Goal: Task Accomplishment & Management: Complete application form

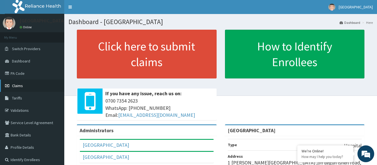
click at [20, 87] on span "Claims" at bounding box center [17, 85] width 11 height 5
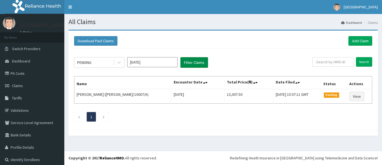
click at [193, 62] on button "Filter Claims" at bounding box center [194, 62] width 28 height 11
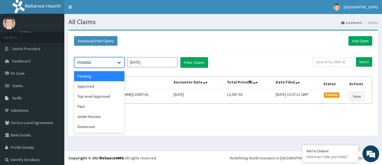
click at [121, 62] on icon at bounding box center [119, 63] width 6 height 6
click at [99, 87] on div "Approved" at bounding box center [99, 86] width 50 height 10
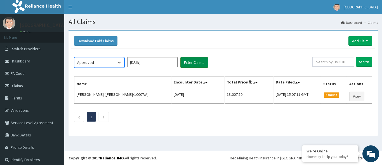
click at [193, 60] on button "Filter Claims" at bounding box center [194, 62] width 28 height 11
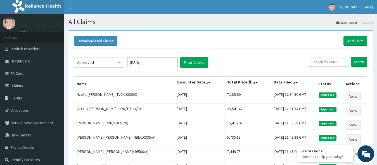
click at [119, 63] on icon at bounding box center [118, 63] width 3 height 2
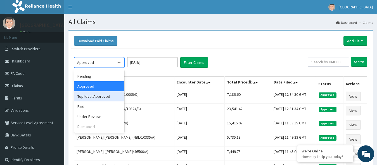
click at [103, 96] on div "Top level Approved" at bounding box center [99, 96] width 50 height 10
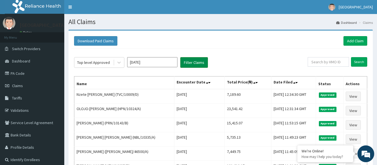
click at [199, 62] on button "Filter Claims" at bounding box center [194, 62] width 28 height 11
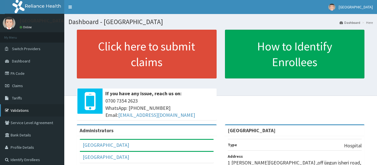
click at [20, 110] on link "Validations" at bounding box center [32, 110] width 64 height 12
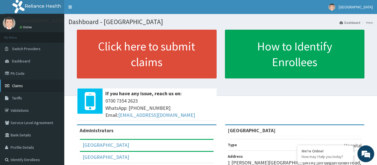
click at [16, 84] on span "Claims" at bounding box center [17, 85] width 11 height 5
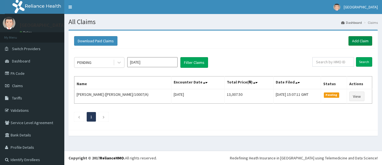
click at [359, 40] on link "Add Claim" at bounding box center [360, 41] width 24 height 10
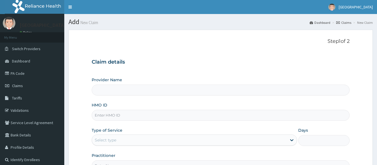
type input "[GEOGRAPHIC_DATA]"
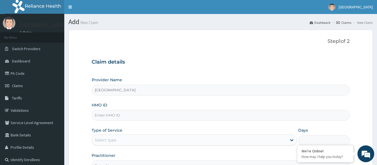
click at [107, 115] on input "HMO ID" at bounding box center [221, 115] width 258 height 11
type input "PRN/10143/A"
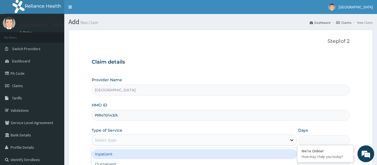
click at [293, 140] on icon at bounding box center [291, 140] width 3 height 2
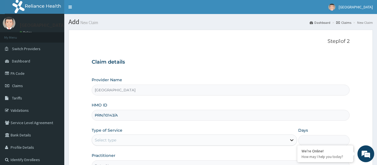
click at [293, 139] on icon at bounding box center [292, 140] width 6 height 6
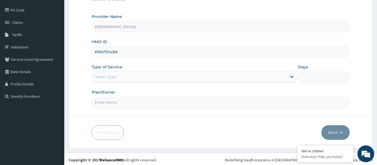
scroll to position [65, 0]
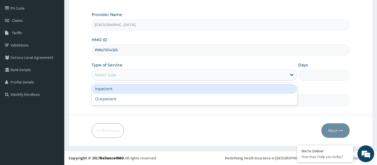
click at [112, 75] on div "Select type" at bounding box center [106, 75] width 22 height 6
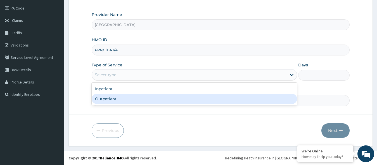
click at [110, 96] on div "Outpatient" at bounding box center [195, 99] width 206 height 10
type input "1"
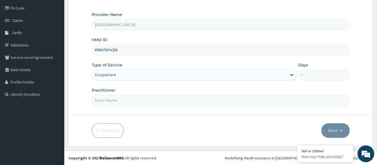
click at [110, 96] on input "Practitioner" at bounding box center [221, 100] width 258 height 11
type input "AKINOLA"
click at [335, 131] on button "Next" at bounding box center [335, 130] width 28 height 15
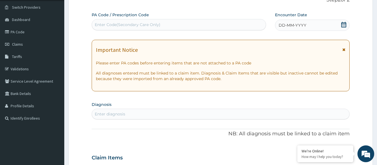
scroll to position [27, 0]
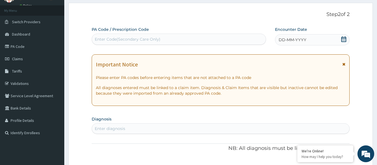
click at [284, 39] on span "DD-MM-YYYY" at bounding box center [293, 40] width 28 height 6
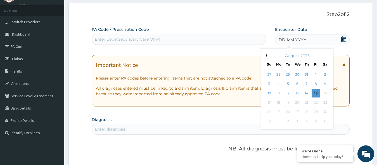
click at [284, 39] on span "DD-MM-YYYY" at bounding box center [293, 40] width 28 height 6
click at [317, 91] on div "15" at bounding box center [316, 93] width 8 height 8
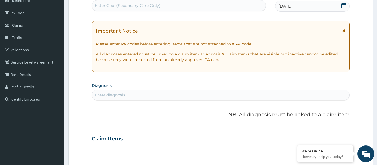
scroll to position [72, 0]
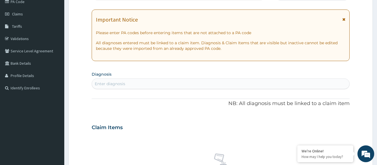
click at [105, 83] on div "Enter diagnosis" at bounding box center [110, 84] width 30 height 6
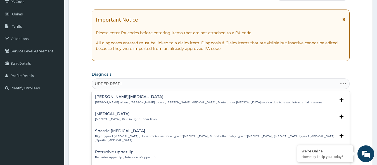
type input "UPPER RESPIR"
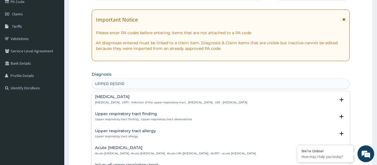
click at [128, 98] on h4 "Upper respiratory infection" at bounding box center [171, 96] width 152 height 4
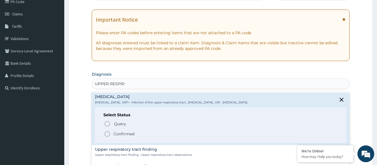
click at [122, 133] on p "Confirmed" at bounding box center [123, 134] width 21 height 6
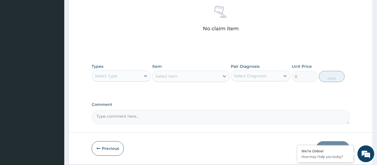
scroll to position [228, 0]
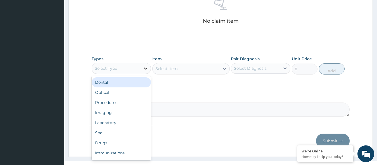
click at [146, 68] on icon at bounding box center [145, 68] width 3 height 2
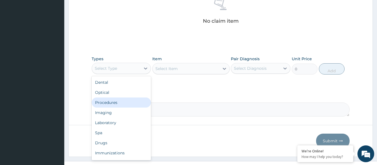
click at [120, 106] on div "Procedures" at bounding box center [122, 102] width 60 height 10
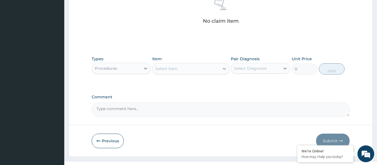
click at [225, 69] on icon at bounding box center [224, 69] width 3 height 2
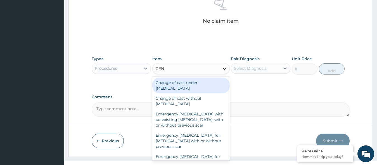
type input "GENE"
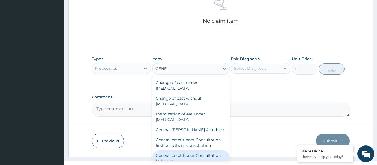
click at [202, 155] on div "General practitioner Consultation follow up" at bounding box center [190, 158] width 77 height 16
type input "2365"
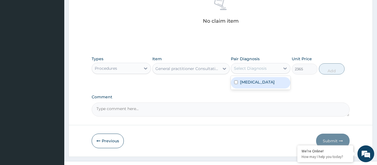
click at [266, 67] on div "Select Diagnosis" at bounding box center [250, 68] width 33 height 6
click at [265, 85] on label "Upper respiratory infection" at bounding box center [257, 82] width 35 height 6
checkbox input "true"
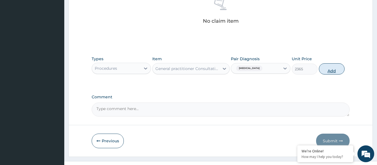
click at [334, 70] on button "Add" at bounding box center [332, 68] width 26 height 11
type input "0"
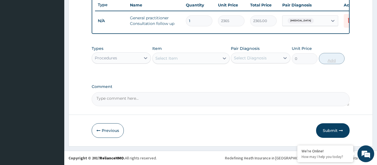
scroll to position [217, 0]
click at [145, 57] on icon at bounding box center [146, 58] width 6 height 6
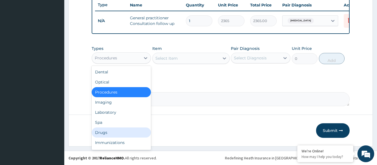
click at [124, 135] on div "Drugs" at bounding box center [122, 132] width 60 height 10
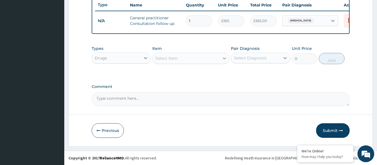
click at [225, 57] on icon at bounding box center [225, 58] width 6 height 6
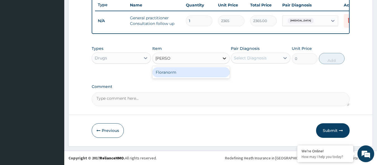
type input "[PERSON_NAME]"
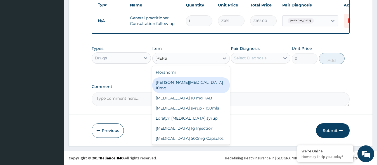
click at [203, 82] on div "[PERSON_NAME][MEDICAL_DATA] 10mg" at bounding box center [190, 85] width 77 height 16
type input "88.6875"
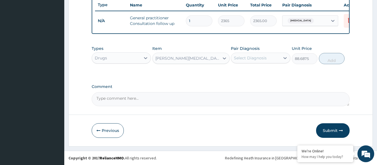
click at [263, 64] on div "Types Drugs Item option Loratyn Loratadine 10mg, selected. Select is focused ,t…" at bounding box center [221, 55] width 258 height 24
click at [265, 58] on div "Select Diagnosis" at bounding box center [250, 58] width 33 height 6
click at [266, 74] on label "[MEDICAL_DATA]" at bounding box center [257, 72] width 35 height 6
checkbox input "true"
click at [323, 58] on button "Add" at bounding box center [332, 58] width 26 height 11
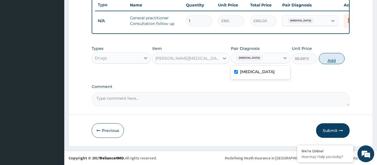
type input "0"
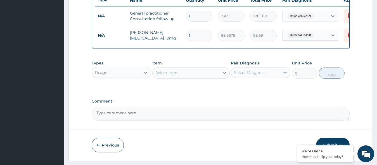
click at [195, 37] on input "1" at bounding box center [199, 35] width 27 height 11
type input "0.00"
type input "5"
type input "443.44"
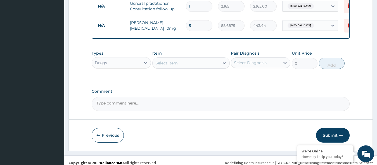
scroll to position [236, 0]
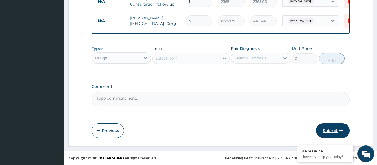
type input "5"
click at [337, 129] on button "Submit" at bounding box center [333, 130] width 34 height 15
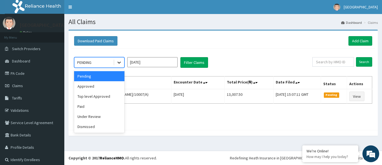
click at [120, 62] on icon at bounding box center [118, 63] width 3 height 2
click at [106, 84] on div "Approved" at bounding box center [99, 86] width 50 height 10
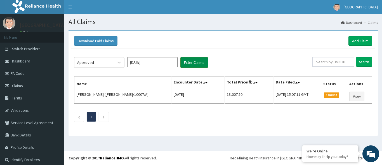
click at [205, 61] on button "Filter Claims" at bounding box center [194, 62] width 28 height 11
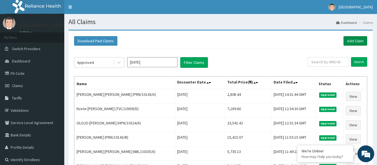
click at [358, 42] on link "Add Claim" at bounding box center [355, 41] width 24 height 10
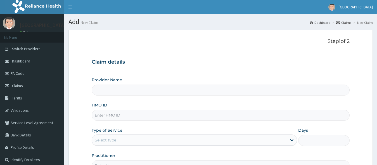
type input "[GEOGRAPHIC_DATA]"
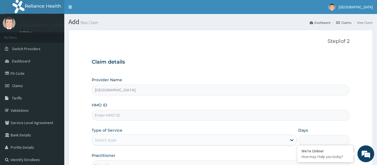
click at [101, 115] on input "HMO ID" at bounding box center [221, 115] width 258 height 11
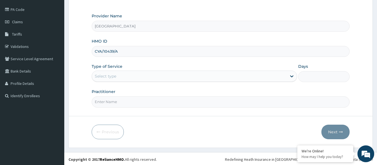
scroll to position [65, 0]
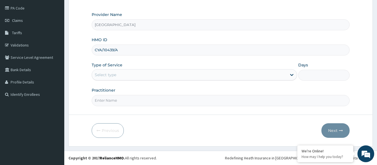
type input "CYA/10439/A"
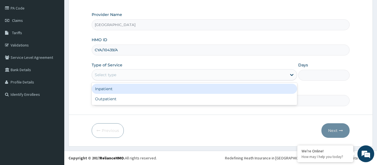
click at [116, 75] on div "Select type" at bounding box center [106, 75] width 22 height 6
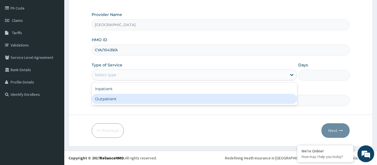
click at [116, 99] on div "Outpatient" at bounding box center [195, 99] width 206 height 10
type input "1"
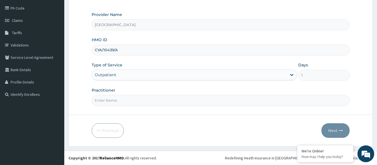
click at [113, 99] on input "Practitioner" at bounding box center [221, 100] width 258 height 11
click at [167, 60] on div "Provider Name Davestar Hospital HMO ID CYA/10439/A Type of Service Outpatient D…" at bounding box center [221, 59] width 258 height 94
click at [350, 75] on form "Step 1 of 2 Claim details Provider Name Davestar Hospital HMO ID CYA/10439/A Ty…" at bounding box center [220, 55] width 304 height 181
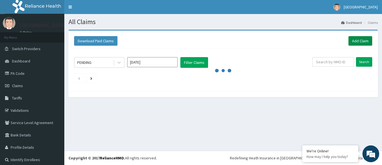
click at [358, 41] on link "Add Claim" at bounding box center [360, 41] width 24 height 10
click at [358, 40] on link "Add Claim" at bounding box center [360, 41] width 24 height 10
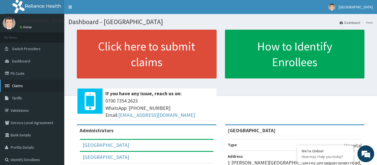
click at [18, 84] on span "Claims" at bounding box center [17, 85] width 11 height 5
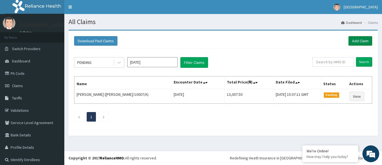
click at [357, 41] on link "Add Claim" at bounding box center [360, 41] width 24 height 10
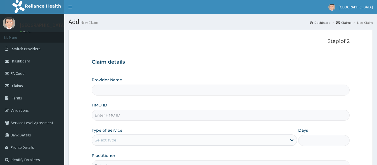
type input "[GEOGRAPHIC_DATA]"
click at [125, 115] on input "HMO ID" at bounding box center [221, 115] width 258 height 11
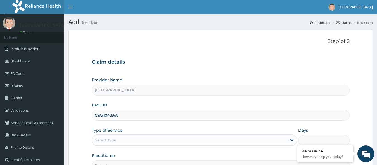
type input "CYA/10439/A"
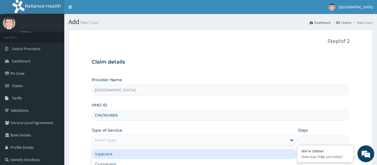
click at [113, 139] on div "Select type" at bounding box center [106, 140] width 22 height 6
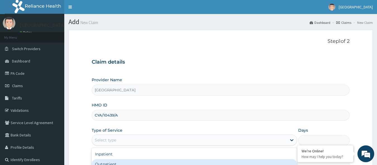
click at [112, 162] on div "Outpatient" at bounding box center [195, 164] width 206 height 10
type input "1"
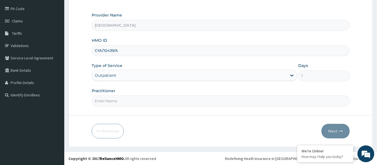
scroll to position [65, 0]
click at [106, 99] on input "Practitioner" at bounding box center [221, 100] width 258 height 11
type input "ADEREMI"
click at [325, 131] on button "Next" at bounding box center [335, 130] width 28 height 15
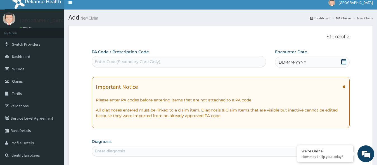
scroll to position [0, 0]
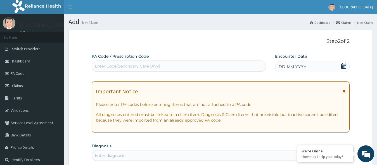
click at [297, 65] on span "DD-MM-YYYY" at bounding box center [293, 67] width 28 height 6
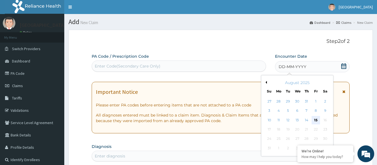
click at [316, 118] on div "15" at bounding box center [316, 120] width 8 height 8
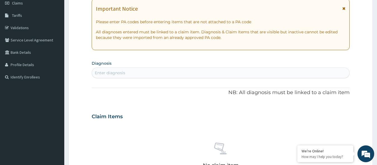
scroll to position [89, 0]
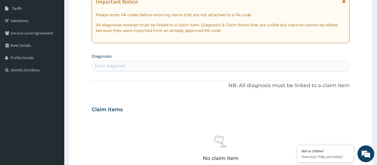
click at [113, 64] on div "Enter diagnosis" at bounding box center [110, 66] width 30 height 6
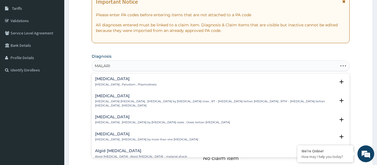
type input "MALARIA"
click at [110, 79] on h4 "Malaria" at bounding box center [125, 79] width 61 height 4
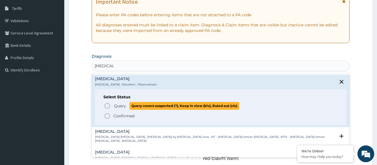
click at [119, 106] on span "Query" at bounding box center [120, 106] width 12 height 6
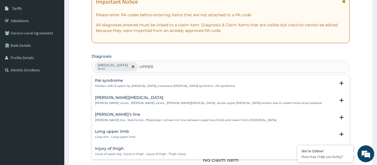
click at [139, 67] on input "UPPER" at bounding box center [146, 67] width 15 height 6
type input "UPPER RES"
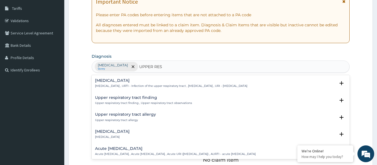
click at [142, 82] on h4 "Upper respiratory infection" at bounding box center [171, 80] width 152 height 4
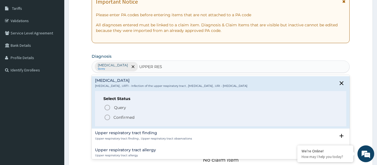
click at [122, 116] on p "Confirmed" at bounding box center [123, 117] width 21 height 6
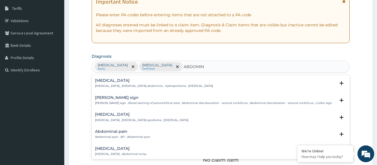
type input "ABDOMINA"
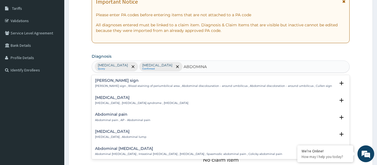
click at [122, 113] on h4 "Abdominal pain" at bounding box center [122, 114] width 55 height 4
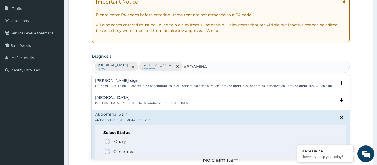
click at [122, 151] on p "Confirmed" at bounding box center [123, 151] width 21 height 6
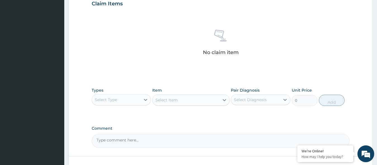
scroll to position [201, 0]
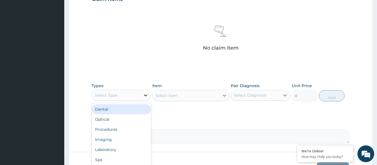
click at [146, 94] on icon at bounding box center [146, 95] width 6 height 6
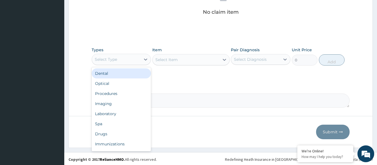
scroll to position [238, 0]
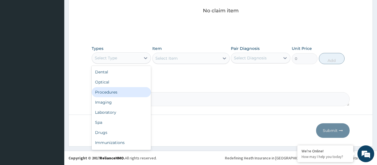
click at [115, 91] on div "Procedures" at bounding box center [122, 92] width 60 height 10
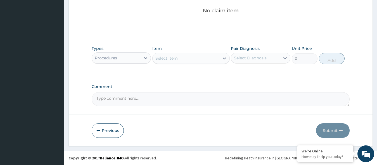
click at [178, 58] on div "Select Item" at bounding box center [186, 58] width 67 height 9
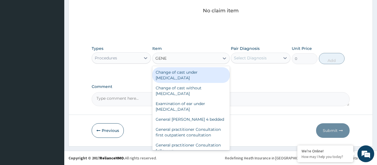
type input "GENER"
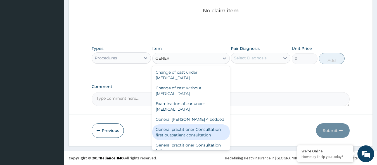
click at [176, 128] on div "General practitioner Consultation first outpatient consultation" at bounding box center [190, 132] width 77 height 16
type input "3547.5"
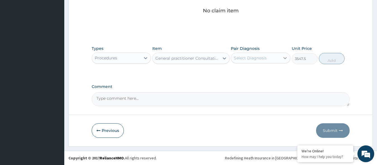
click at [285, 58] on icon at bounding box center [284, 58] width 3 height 2
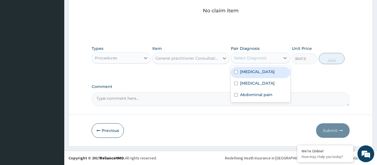
click at [261, 72] on div "Malaria" at bounding box center [261, 72] width 60 height 11
checkbox input "true"
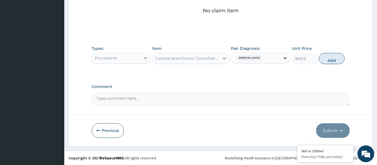
click at [285, 57] on icon at bounding box center [285, 58] width 6 height 6
click at [286, 58] on icon at bounding box center [284, 58] width 3 height 2
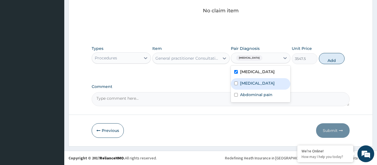
click at [266, 86] on label "Upper respiratory infection" at bounding box center [257, 83] width 35 height 6
checkbox input "true"
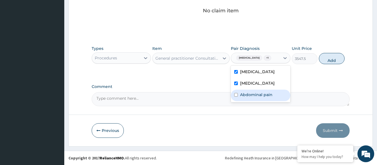
click at [257, 96] on div "Abdominal pain" at bounding box center [261, 94] width 60 height 11
checkbox input "true"
click at [328, 57] on button "Add" at bounding box center [332, 58] width 26 height 11
type input "0"
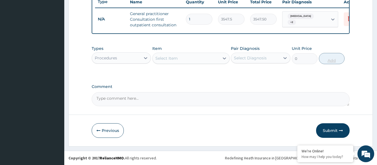
scroll to position [220, 0]
click at [147, 59] on icon at bounding box center [146, 58] width 6 height 6
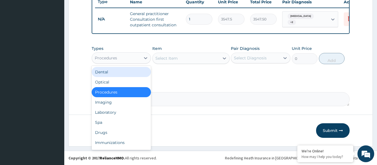
click at [188, 59] on div "Select Item" at bounding box center [186, 58] width 67 height 9
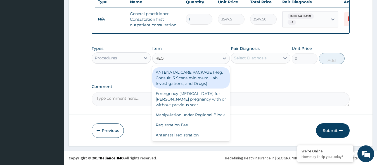
type input "REG"
click at [148, 69] on div "Types Procedures Item option General practitioner Consultation first outpatient…" at bounding box center [221, 59] width 258 height 32
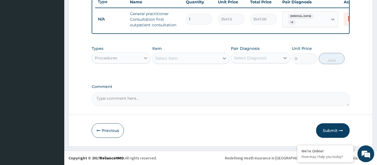
click at [146, 60] on icon at bounding box center [146, 58] width 6 height 6
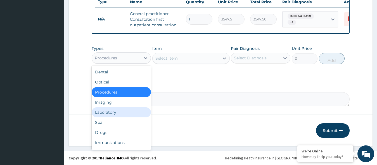
click at [114, 112] on div "Laboratory" at bounding box center [122, 112] width 60 height 10
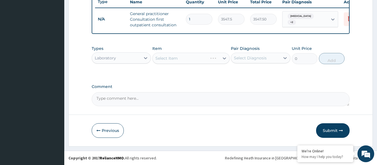
click at [160, 58] on div "Select Item" at bounding box center [190, 58] width 77 height 11
click at [165, 56] on div "Select Item" at bounding box center [166, 58] width 22 height 6
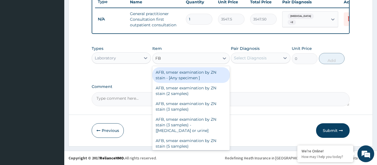
type input "FBC"
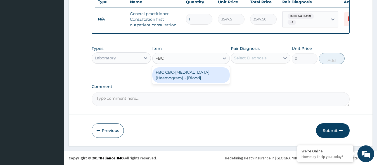
click at [170, 73] on div "FBC CBC-Complete Blood Count (Haemogram) - [Blood]" at bounding box center [190, 75] width 77 height 16
type input "4300"
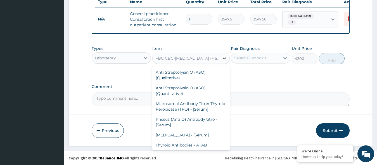
click at [223, 59] on icon at bounding box center [225, 58] width 6 height 6
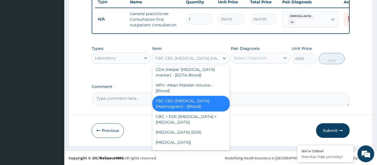
click at [242, 70] on div "Types Laboratory Item option FBC CBC-Complete Blood Count (Haemogram) - [Blood]…" at bounding box center [221, 59] width 258 height 32
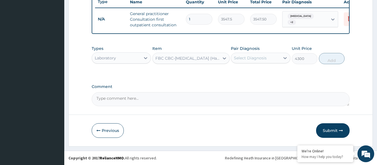
click at [269, 60] on div "Select Diagnosis" at bounding box center [255, 57] width 49 height 9
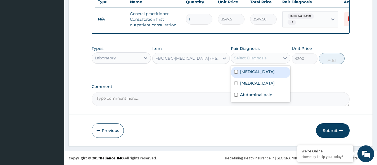
click at [267, 72] on div "Malaria" at bounding box center [261, 72] width 60 height 11
checkbox input "true"
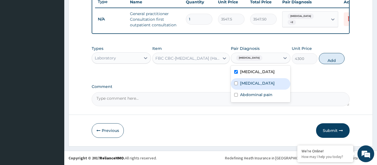
click at [266, 83] on label "Upper respiratory infection" at bounding box center [257, 83] width 35 height 6
checkbox input "true"
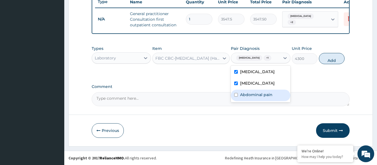
click at [262, 97] on label "Abdominal pain" at bounding box center [256, 95] width 32 height 6
checkbox input "true"
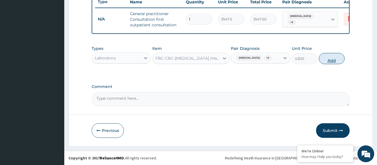
click at [327, 58] on button "Add" at bounding box center [332, 58] width 26 height 11
type input "0"
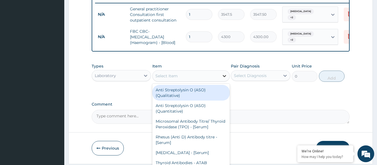
click at [224, 79] on icon at bounding box center [225, 76] width 6 height 6
type input "M"
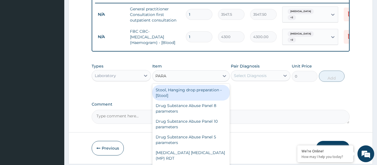
type input "PARAS"
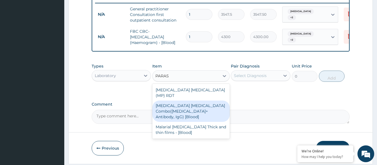
click at [189, 107] on div "Malaria Parasite Combo(Blood Film+ Antibody, IgG) [Blood]" at bounding box center [190, 110] width 77 height 21
type input "1612.5"
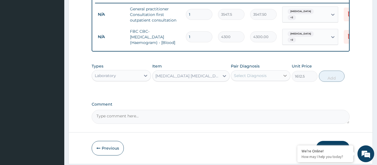
click at [282, 80] on div at bounding box center [285, 75] width 10 height 10
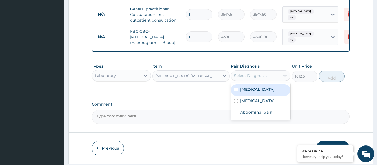
click at [279, 96] on div "Malaria" at bounding box center [261, 89] width 60 height 11
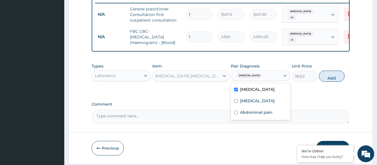
checkbox input "true"
click at [275, 103] on label "Upper respiratory infection" at bounding box center [257, 101] width 35 height 6
checkbox input "true"
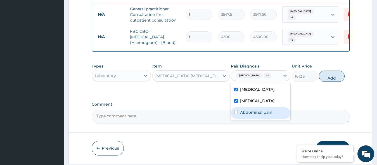
click at [274, 119] on div "Abdominal pain" at bounding box center [261, 112] width 60 height 11
checkbox input "true"
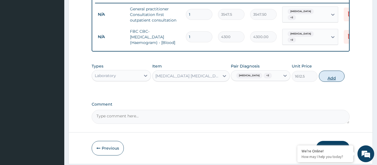
click at [330, 82] on button "Add" at bounding box center [332, 75] width 26 height 11
type input "0"
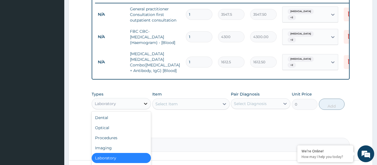
click at [147, 102] on icon at bounding box center [146, 104] width 6 height 6
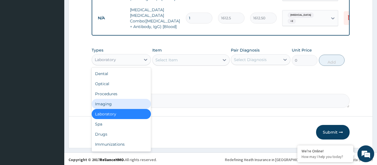
scroll to position [264, 0]
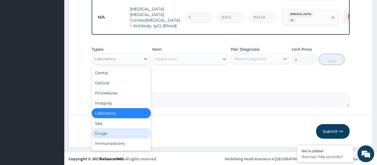
click at [108, 131] on div "Drugs" at bounding box center [122, 133] width 60 height 10
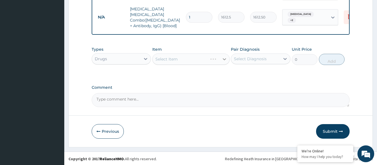
click at [225, 58] on icon at bounding box center [224, 59] width 3 height 2
click at [155, 56] on div "Select Item" at bounding box center [166, 59] width 22 height 6
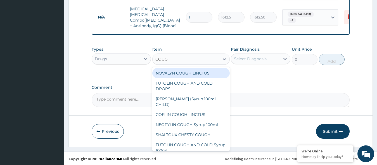
type input "COUGH"
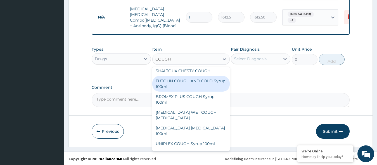
scroll to position [67, 0]
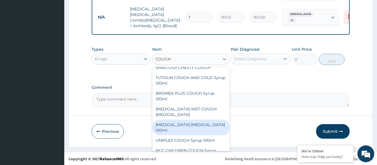
click at [203, 119] on div "BENYLIN DRY COUGH 100ml" at bounding box center [190, 127] width 77 height 16
type input "1773.75"
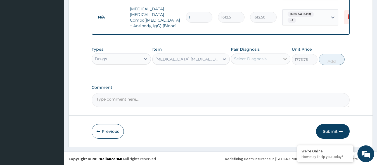
click at [284, 58] on icon at bounding box center [285, 59] width 6 height 6
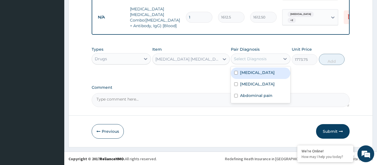
click at [274, 72] on div "Malaria" at bounding box center [261, 72] width 60 height 11
checkbox input "true"
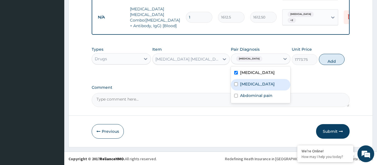
click at [273, 82] on label "Upper respiratory infection" at bounding box center [257, 84] width 35 height 6
checkbox input "true"
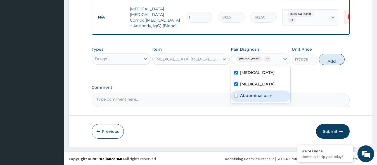
click at [272, 98] on div "Abdominal pain" at bounding box center [261, 95] width 60 height 11
checkbox input "true"
click at [330, 56] on button "Add" at bounding box center [332, 59] width 26 height 11
type input "0"
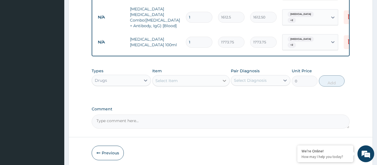
click at [224, 80] on icon at bounding box center [224, 81] width 3 height 2
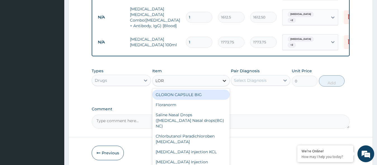
type input "LORA"
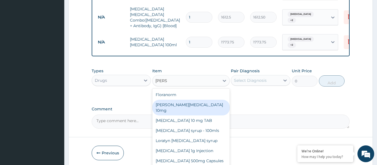
click at [196, 103] on div "Loratyn Loratadine 10mg" at bounding box center [190, 107] width 77 height 16
type input "88.6875"
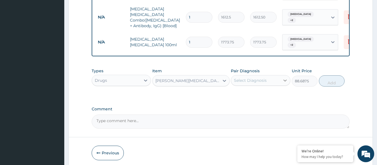
click at [285, 77] on icon at bounding box center [285, 80] width 6 height 6
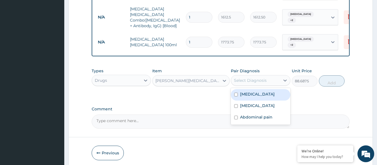
click at [274, 96] on div "Malaria" at bounding box center [261, 94] width 60 height 11
checkbox input "true"
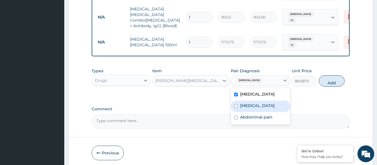
click at [273, 103] on label "Upper respiratory infection" at bounding box center [257, 106] width 35 height 6
checkbox input "true"
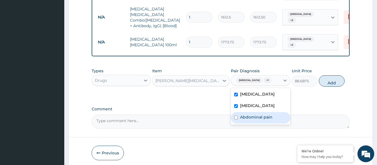
click at [272, 122] on div "Abdominal pain" at bounding box center [261, 117] width 60 height 11
checkbox input "true"
click at [333, 75] on button "Add" at bounding box center [332, 80] width 26 height 11
type input "0"
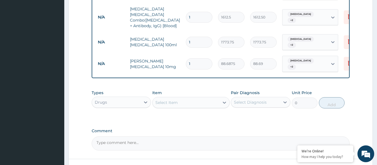
click at [193, 58] on input "1" at bounding box center [199, 63] width 27 height 11
type input "0.00"
type input "1"
type input "88.69"
type input "10"
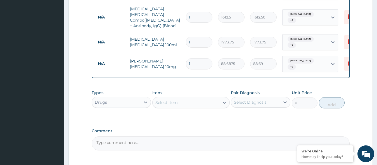
type input "886.88"
type input "1"
type input "88.69"
type input "0.00"
type input "5"
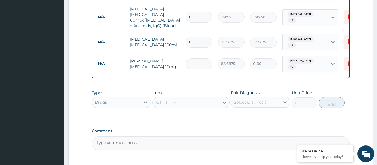
type input "443.44"
type input "5"
click at [285, 101] on icon at bounding box center [284, 102] width 3 height 2
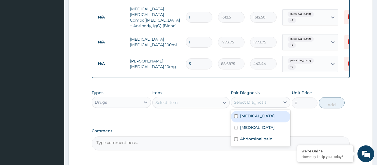
click at [159, 99] on div "Select Item" at bounding box center [166, 102] width 22 height 6
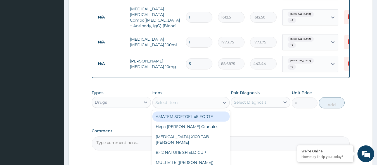
click at [159, 99] on div "Select Item" at bounding box center [166, 102] width 22 height 6
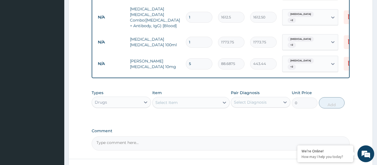
click at [160, 99] on div "Select Item" at bounding box center [166, 102] width 22 height 6
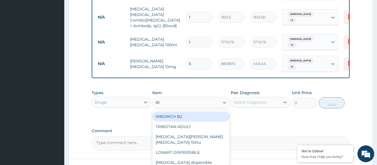
type input "IBU"
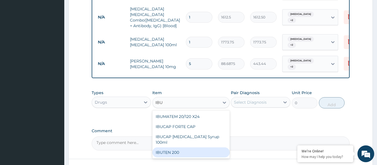
click at [171, 147] on div "IBUTEN 200" at bounding box center [190, 152] width 77 height 10
type input "82.775"
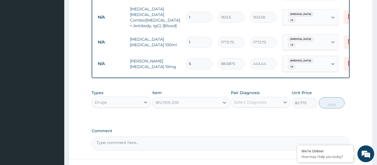
click at [272, 98] on div "Select Diagnosis" at bounding box center [255, 102] width 49 height 9
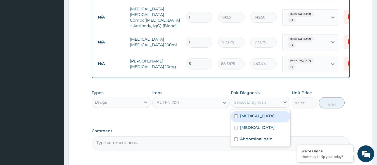
click at [270, 112] on div "Malaria" at bounding box center [261, 116] width 60 height 11
checkbox input "true"
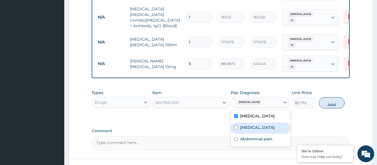
click at [268, 124] on label "Upper respiratory infection" at bounding box center [257, 127] width 35 height 6
checkbox input "true"
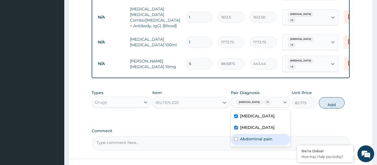
click at [267, 137] on label "Abdominal pain" at bounding box center [256, 139] width 32 height 6
checkbox input "true"
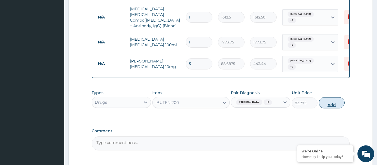
click at [324, 97] on button "Add" at bounding box center [332, 102] width 26 height 11
type input "0"
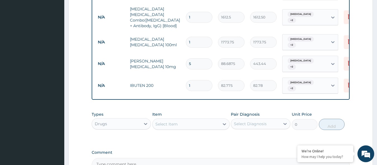
type input "0.00"
type input "2"
type input "165.55"
type input "20"
type input "1655.50"
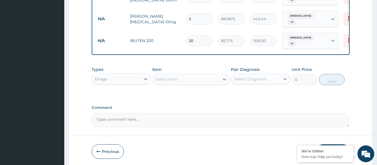
scroll to position [320, 0]
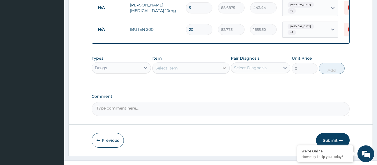
type input "20"
click at [224, 67] on icon at bounding box center [224, 68] width 3 height 2
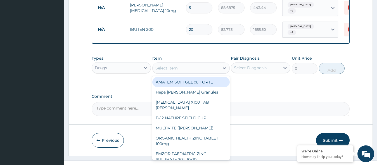
click at [203, 63] on div "Select Item" at bounding box center [186, 67] width 67 height 9
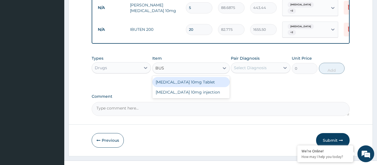
type input "BUSC"
click at [209, 77] on div "Buscopan 10mg Tablet" at bounding box center [190, 82] width 77 height 10
type input "41.3875"
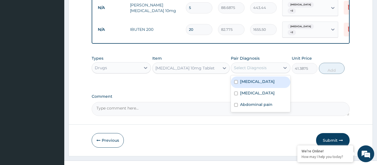
click at [247, 65] on div "Select Diagnosis" at bounding box center [250, 68] width 33 height 6
click at [254, 79] on label "Malaria" at bounding box center [257, 82] width 35 height 6
checkbox input "true"
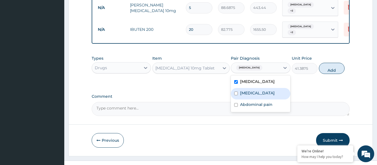
click at [252, 90] on label "Upper respiratory infection" at bounding box center [257, 93] width 35 height 6
checkbox input "true"
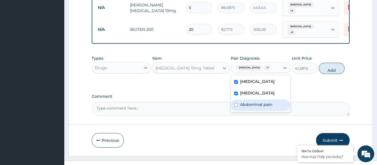
click at [248, 102] on label "Abdominal pain" at bounding box center [256, 104] width 32 height 6
checkbox input "true"
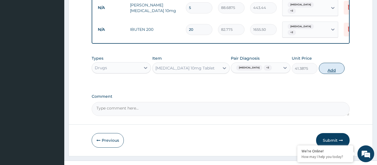
click at [328, 63] on button "Add" at bounding box center [332, 68] width 26 height 11
type input "0"
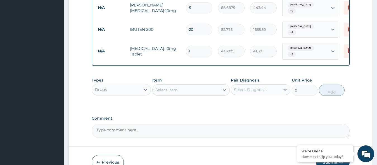
type input "0.00"
type input "6"
type input "248.33"
type input "6"
click at [200, 84] on div "Select Item" at bounding box center [190, 89] width 77 height 11
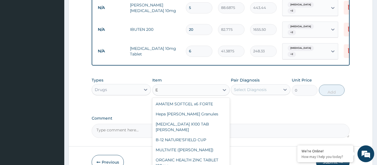
type input "E M"
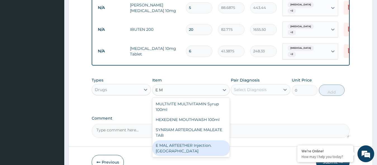
click at [167, 140] on div "E MAL ARTEETHER Injection. FIDSON" at bounding box center [190, 148] width 77 height 16
type input "1773.75"
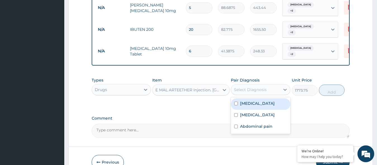
click at [277, 85] on div "Select Diagnosis" at bounding box center [255, 89] width 49 height 9
click at [274, 98] on div "Malaria" at bounding box center [261, 103] width 60 height 11
checkbox input "true"
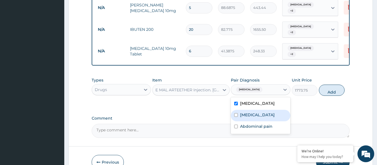
click at [271, 112] on label "Upper respiratory infection" at bounding box center [257, 115] width 35 height 6
checkbox input "true"
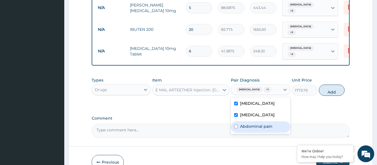
drag, startPoint x: 268, startPoint y: 120, endPoint x: 278, endPoint y: 119, distance: 10.3
click at [278, 121] on div "Abdominal pain" at bounding box center [261, 126] width 60 height 11
checkbox input "true"
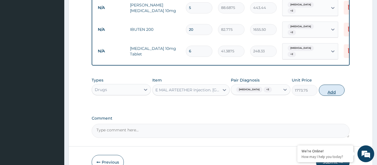
click at [335, 84] on button "Add" at bounding box center [332, 89] width 26 height 11
type input "0"
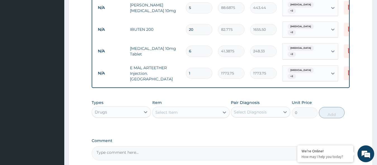
click at [216, 108] on div "Select Item" at bounding box center [186, 112] width 67 height 9
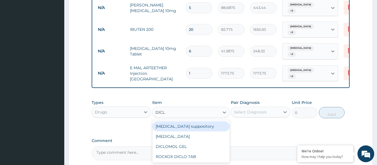
type input "DICLO"
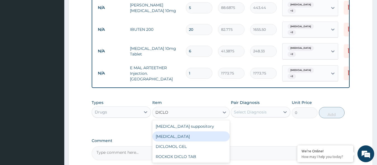
click at [181, 131] on div "Diclofenac" at bounding box center [190, 136] width 77 height 10
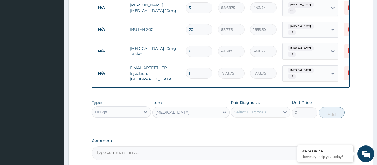
type input "591.25"
click at [286, 109] on icon at bounding box center [285, 112] width 6 height 6
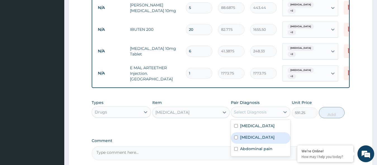
click at [265, 134] on label "Upper respiratory infection" at bounding box center [257, 137] width 35 height 6
checkbox input "true"
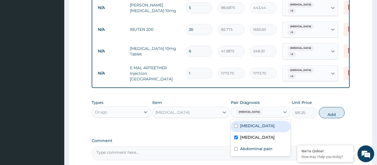
click at [260, 120] on div "Malaria" at bounding box center [261, 125] width 60 height 11
checkbox input "true"
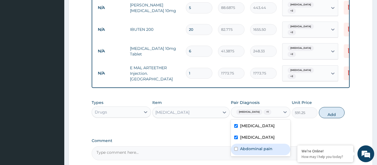
click at [255, 143] on div "Abdominal pain" at bounding box center [261, 148] width 60 height 11
checkbox input "true"
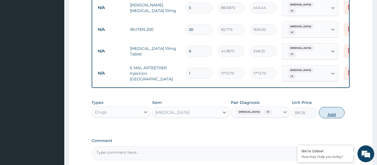
click at [333, 107] on button "Add" at bounding box center [332, 112] width 26 height 11
type input "0"
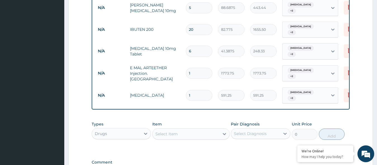
click at [198, 129] on div "Select Item" at bounding box center [186, 133] width 67 height 9
click at [158, 131] on input "ATHEME" at bounding box center [164, 134] width 18 height 6
click at [166, 131] on input "ARTHEME" at bounding box center [165, 134] width 21 height 6
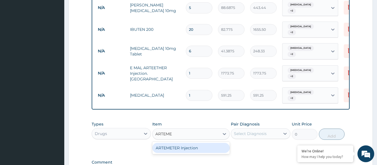
click at [172, 131] on input "ARTEME" at bounding box center [163, 134] width 17 height 6
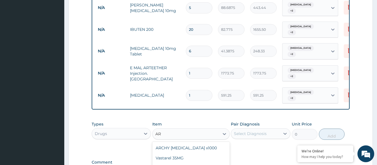
type input "A"
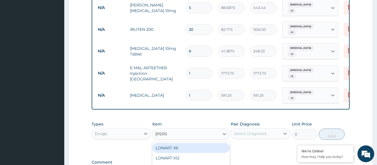
type input "LONAR"
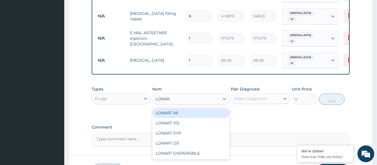
scroll to position [365, 0]
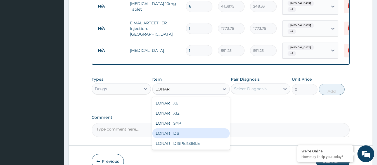
click at [187, 128] on div "LONART DS" at bounding box center [190, 133] width 77 height 10
type input "473"
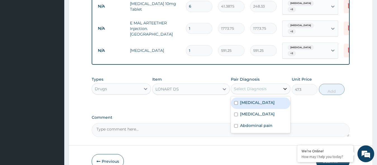
click at [285, 86] on icon at bounding box center [285, 89] width 6 height 6
click at [277, 97] on div "Malaria" at bounding box center [261, 102] width 60 height 11
checkbox input "true"
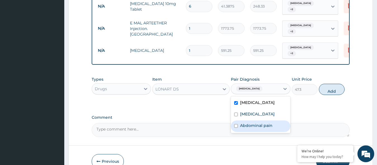
drag, startPoint x: 275, startPoint y: 103, endPoint x: 274, endPoint y: 116, distance: 12.9
click at [274, 116] on div "Malaria Upper respiratory infection Abdominal pain" at bounding box center [261, 114] width 60 height 37
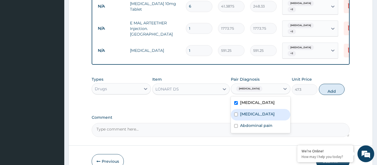
click at [275, 111] on label "Upper respiratory infection" at bounding box center [257, 114] width 35 height 6
checkbox input "true"
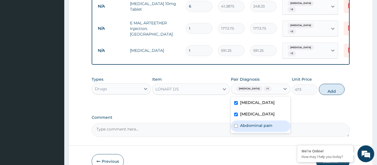
click at [278, 121] on div "Abdominal pain" at bounding box center [261, 125] width 60 height 11
checkbox input "true"
click at [330, 84] on button "Add" at bounding box center [332, 89] width 26 height 11
type input "0"
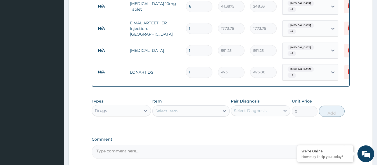
click at [192, 67] on input "1" at bounding box center [199, 72] width 27 height 11
type input "0.00"
type input "6"
type input "2838.00"
type input "6"
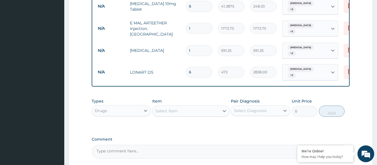
click at [178, 106] on div "Select Item" at bounding box center [186, 110] width 67 height 9
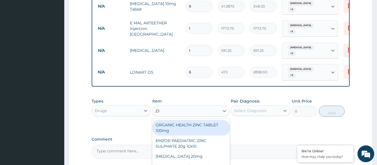
type input "ZINN"
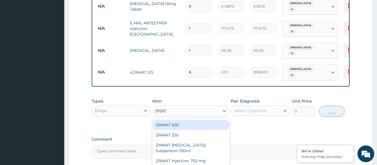
click at [178, 120] on div "ZINNAT 500" at bounding box center [190, 125] width 77 height 10
type input "1773.75"
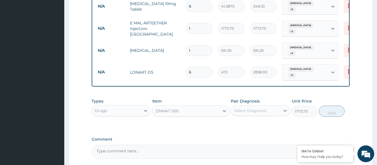
click at [245, 105] on div "Select Diagnosis" at bounding box center [261, 110] width 60 height 11
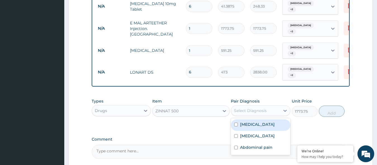
click at [246, 119] on div "Malaria" at bounding box center [261, 124] width 60 height 11
checkbox input "true"
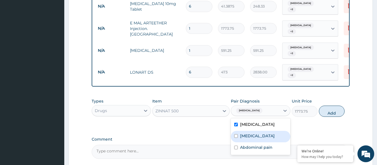
click at [248, 131] on div "Upper respiratory infection" at bounding box center [261, 136] width 60 height 11
checkbox input "true"
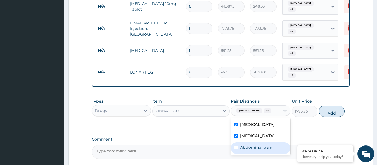
click at [252, 144] on label "Abdominal pain" at bounding box center [256, 147] width 32 height 6
checkbox input "true"
click at [328, 105] on button "Add" at bounding box center [332, 110] width 26 height 11
type input "0"
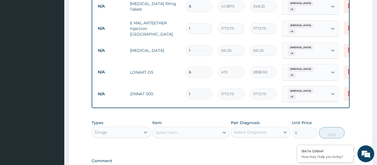
type input "10"
type input "17737.50"
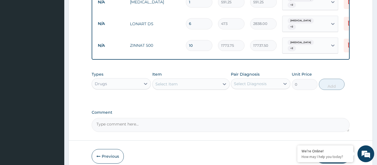
scroll to position [421, 0]
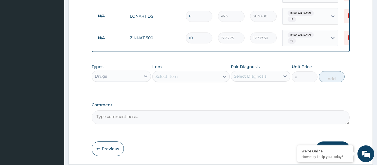
type input "10"
click at [330, 141] on button "Submit" at bounding box center [333, 148] width 34 height 15
